Goal: Complete application form: Complete application form

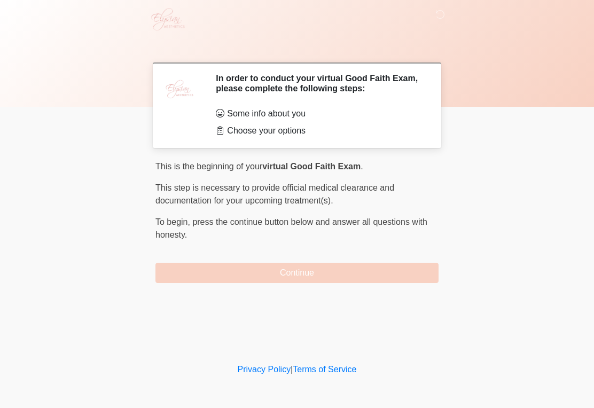
click at [291, 270] on button "Continue" at bounding box center [296, 273] width 283 height 20
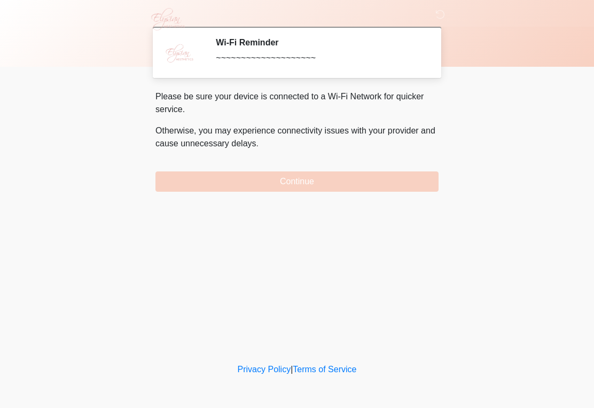
click at [295, 178] on button "Continue" at bounding box center [296, 181] width 283 height 20
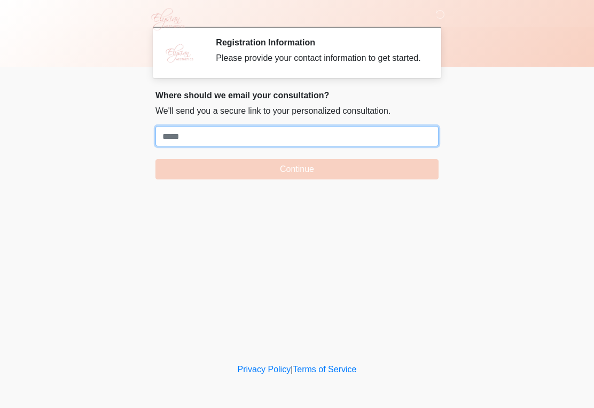
click at [177, 146] on input "Where should we email your treatment plan?" at bounding box center [296, 136] width 283 height 20
paste input "**********"
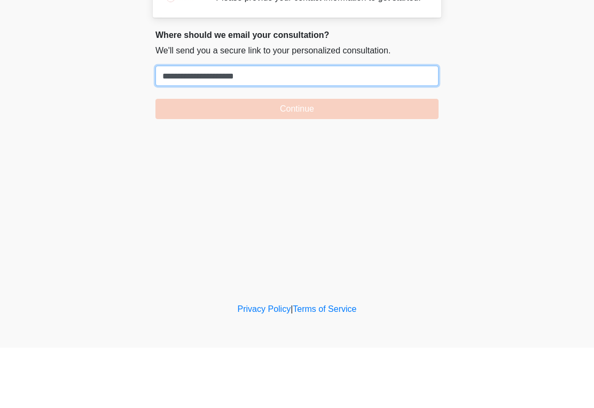
type input "**********"
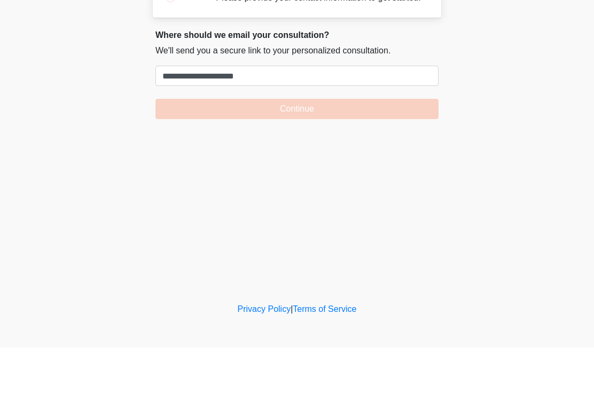
click at [285, 159] on button "Continue" at bounding box center [296, 169] width 283 height 20
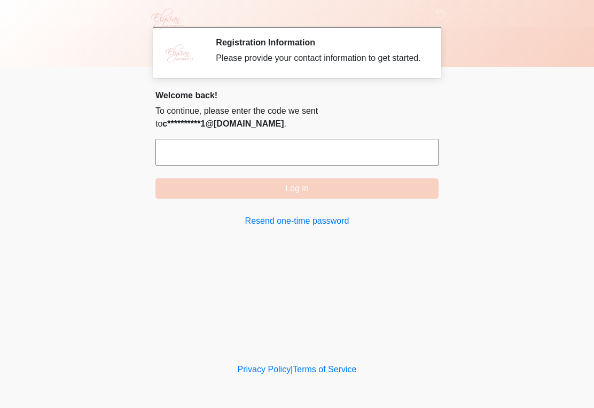
click at [252, 160] on input "text" at bounding box center [296, 152] width 283 height 27
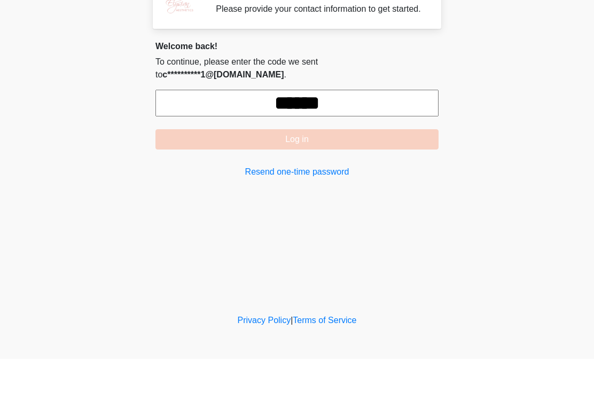
type input "******"
click at [326, 178] on button "Log in" at bounding box center [296, 188] width 283 height 20
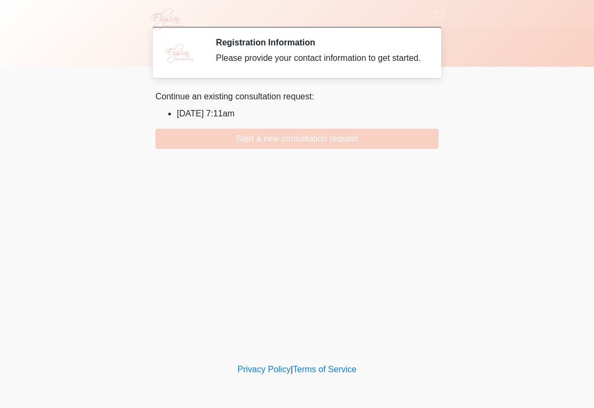
click at [354, 142] on button "Start a new consultation request" at bounding box center [296, 139] width 283 height 20
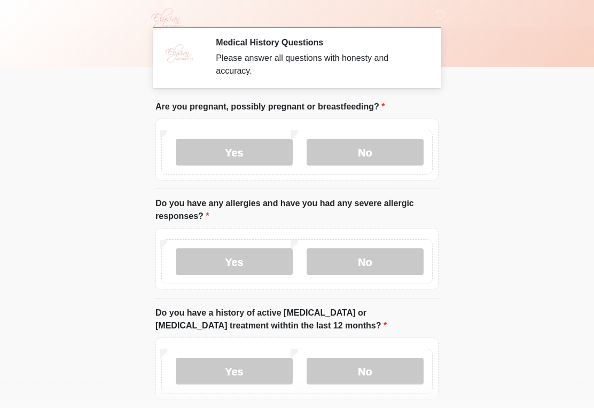
click at [384, 149] on label "No" at bounding box center [365, 152] width 117 height 27
click at [252, 264] on label "Yes" at bounding box center [234, 261] width 117 height 27
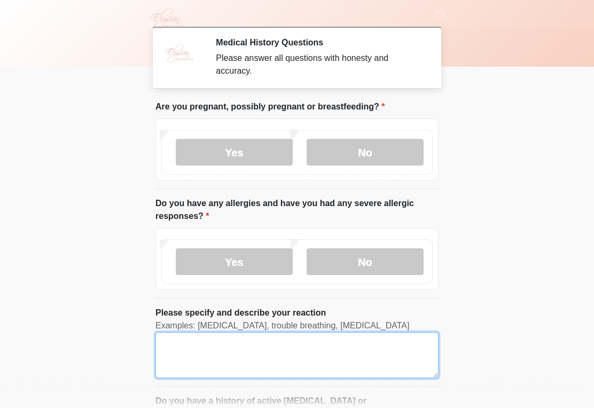
click at [201, 352] on textarea "Please specify and describe your reaction" at bounding box center [296, 355] width 283 height 46
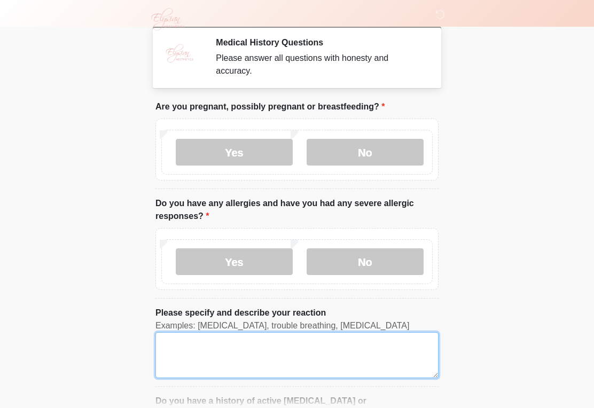
scroll to position [42, 0]
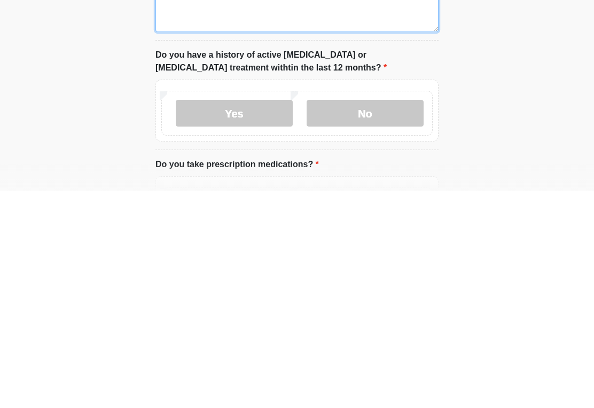
type textarea "**********"
click at [378, 317] on label "No" at bounding box center [365, 330] width 117 height 27
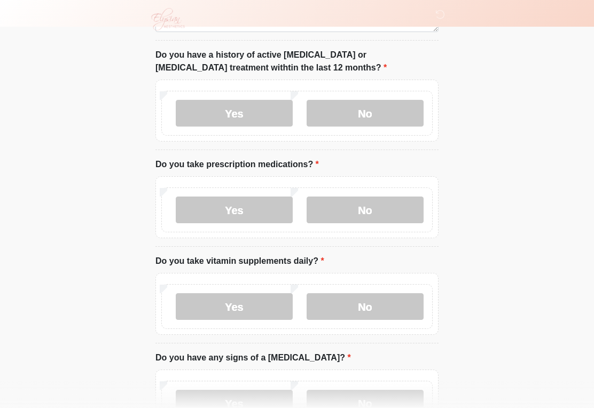
click at [255, 210] on label "Yes" at bounding box center [234, 210] width 117 height 27
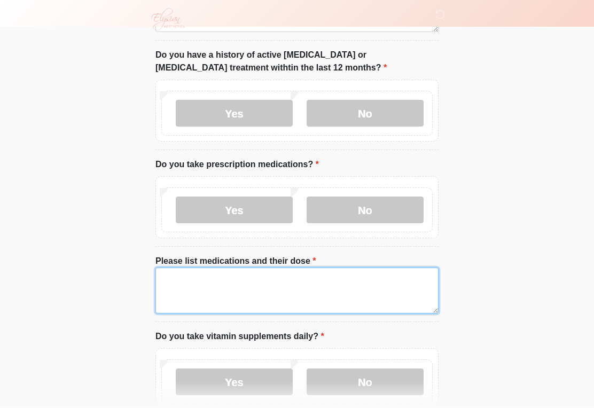
click at [198, 294] on textarea "Please list medications and their dose" at bounding box center [296, 291] width 283 height 46
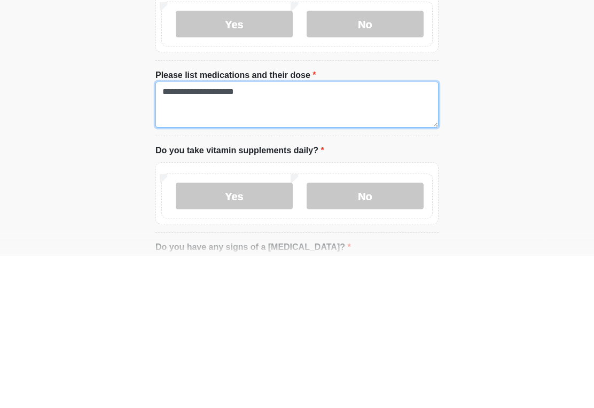
scroll to position [381, 0]
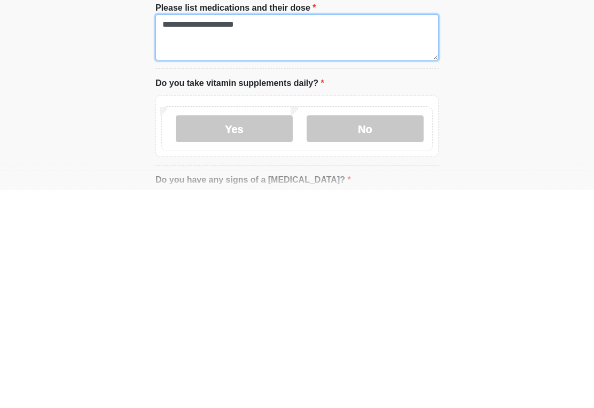
type textarea "**********"
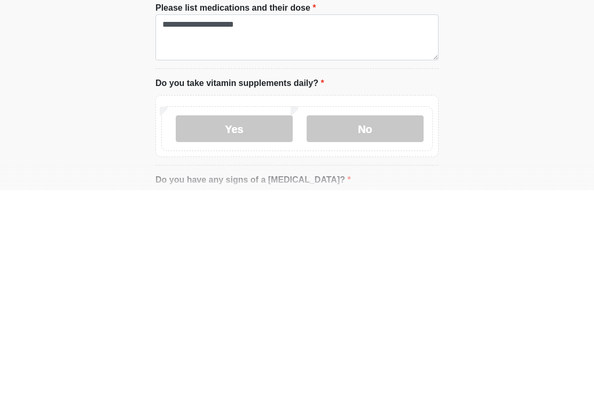
click at [369, 333] on label "No" at bounding box center [365, 346] width 117 height 27
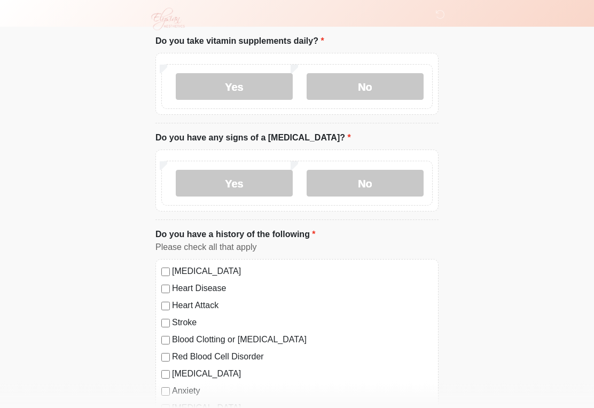
click at [375, 179] on label "No" at bounding box center [365, 183] width 117 height 27
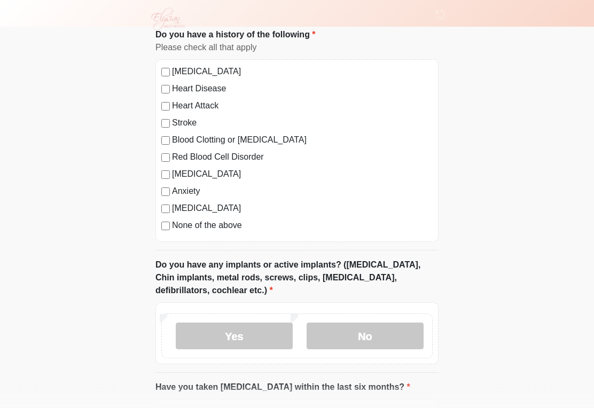
scroll to position [841, 0]
click at [263, 335] on label "Yes" at bounding box center [234, 336] width 117 height 27
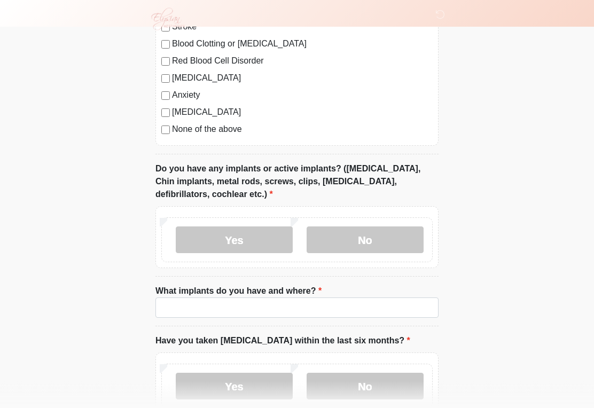
scroll to position [938, 0]
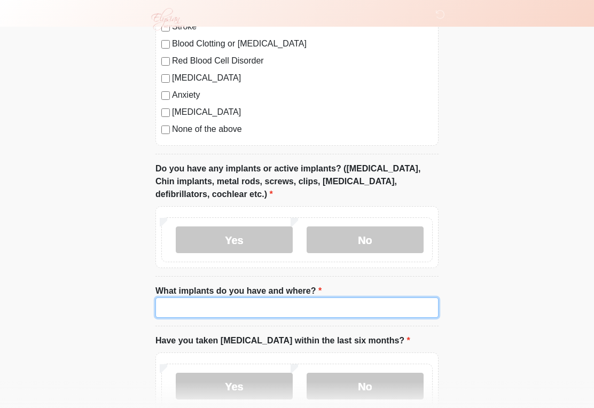
click at [223, 308] on input "What implants do you have and where?" at bounding box center [296, 308] width 283 height 20
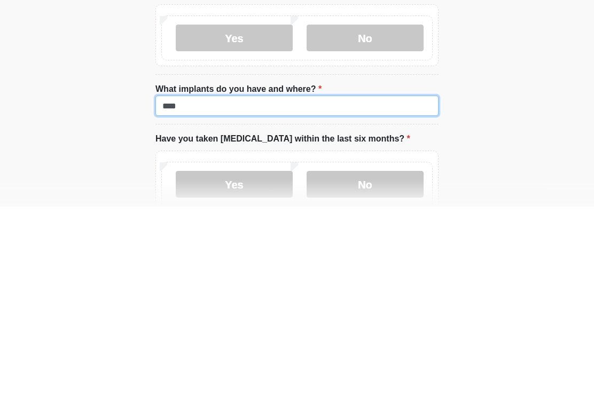
type input "****"
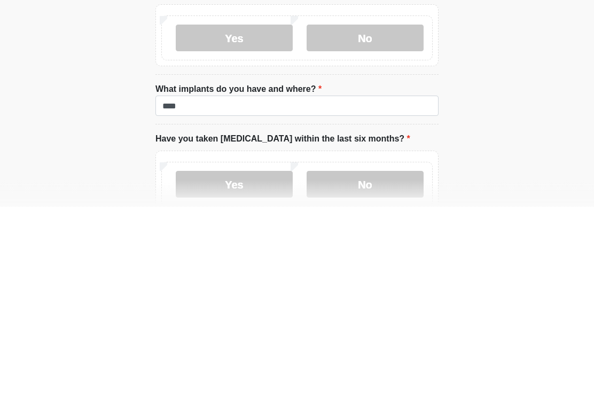
click at [371, 373] on label "No" at bounding box center [365, 386] width 117 height 27
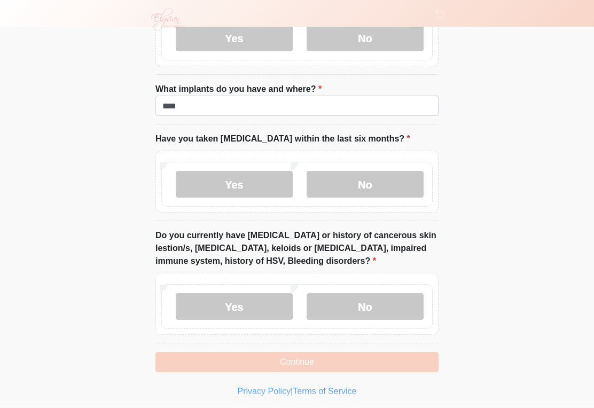
click at [364, 309] on label "No" at bounding box center [365, 306] width 117 height 27
click at [376, 358] on button "Continue" at bounding box center [296, 362] width 283 height 20
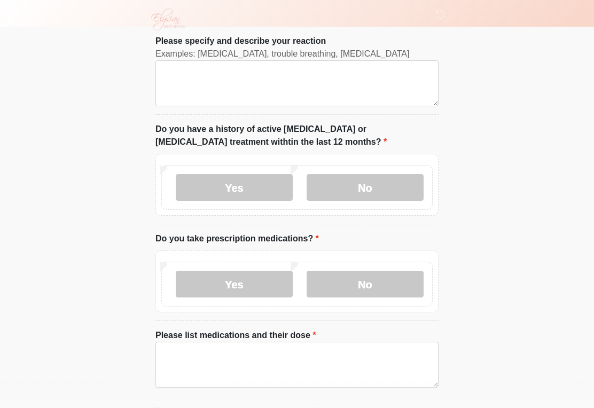
scroll to position [0, 0]
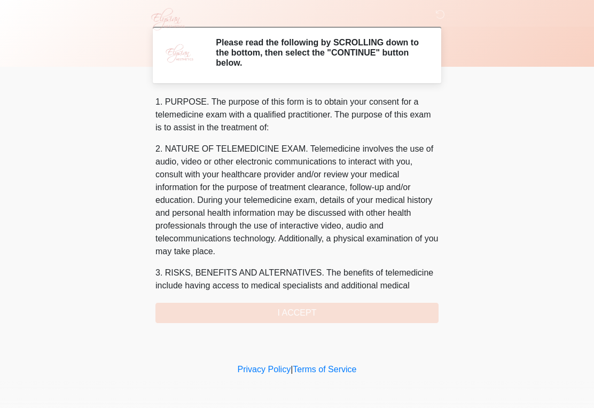
click at [348, 311] on div "1. PURPOSE. The purpose of this form is to obtain your consent for a telemedici…" at bounding box center [296, 210] width 283 height 228
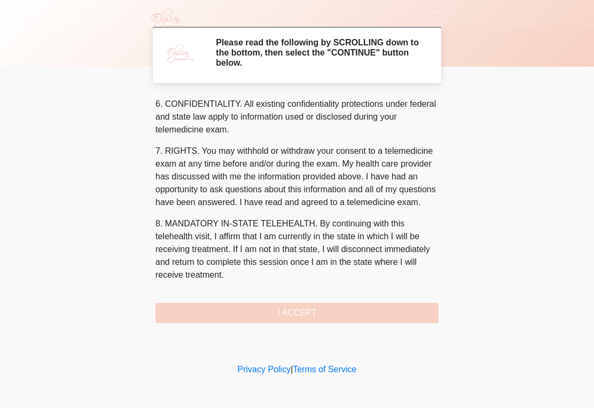
scroll to position [425, 0]
click at [310, 316] on button "I ACCEPT" at bounding box center [296, 313] width 283 height 20
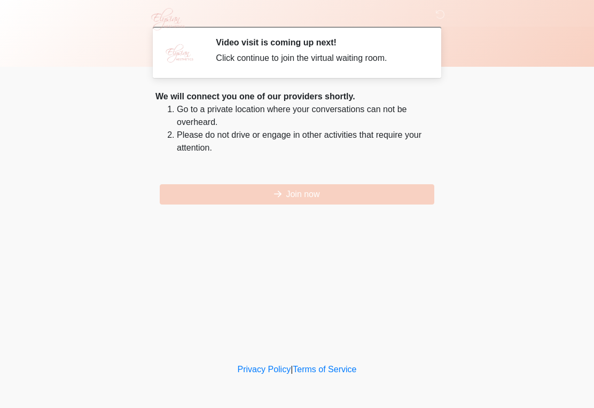
click at [319, 188] on button "Join now" at bounding box center [297, 194] width 275 height 20
